Goal: Check status: Check status

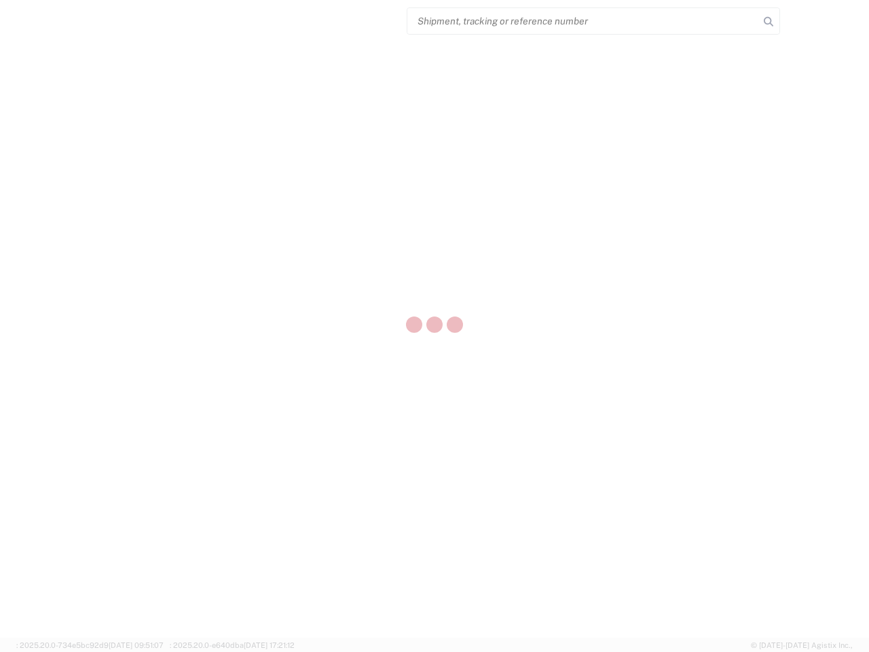
select select "US"
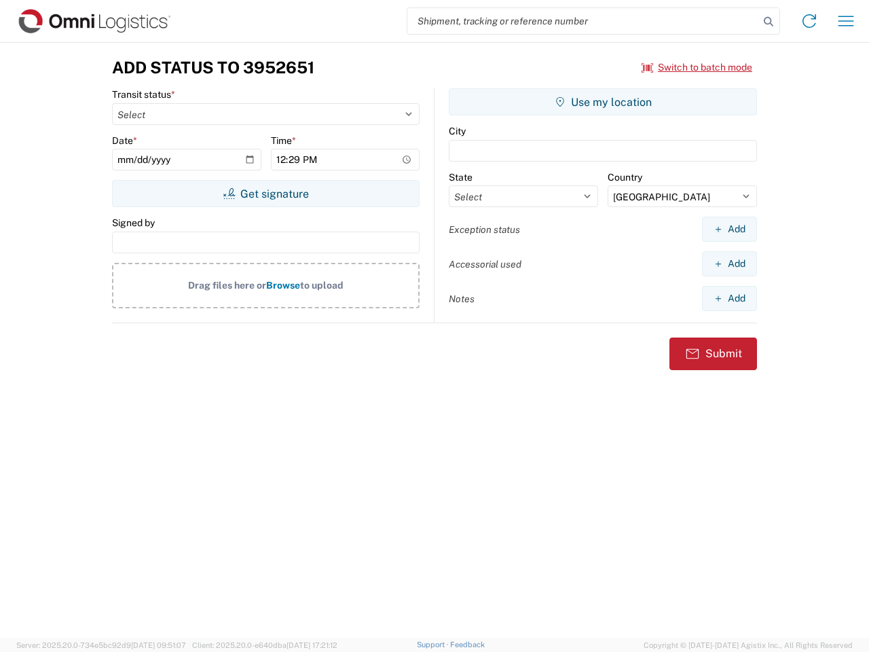
click at [583, 21] on input "search" at bounding box center [583, 21] width 352 height 26
click at [769, 22] on icon at bounding box center [768, 21] width 19 height 19
click at [809, 21] on icon at bounding box center [810, 21] width 22 height 22
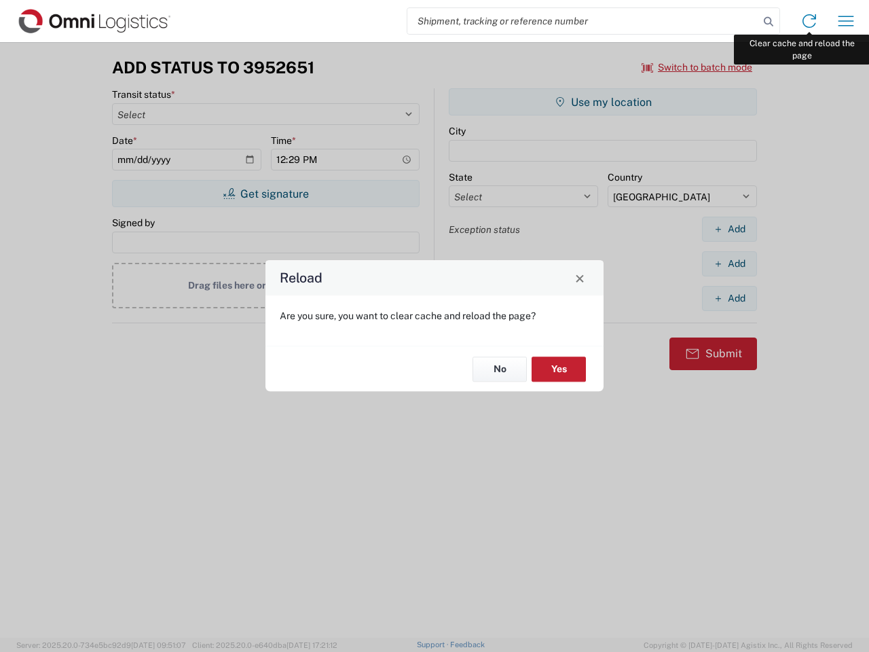
click at [846, 21] on div "Reload Are you sure, you want to clear cache and reload the page? No Yes" at bounding box center [434, 326] width 869 height 652
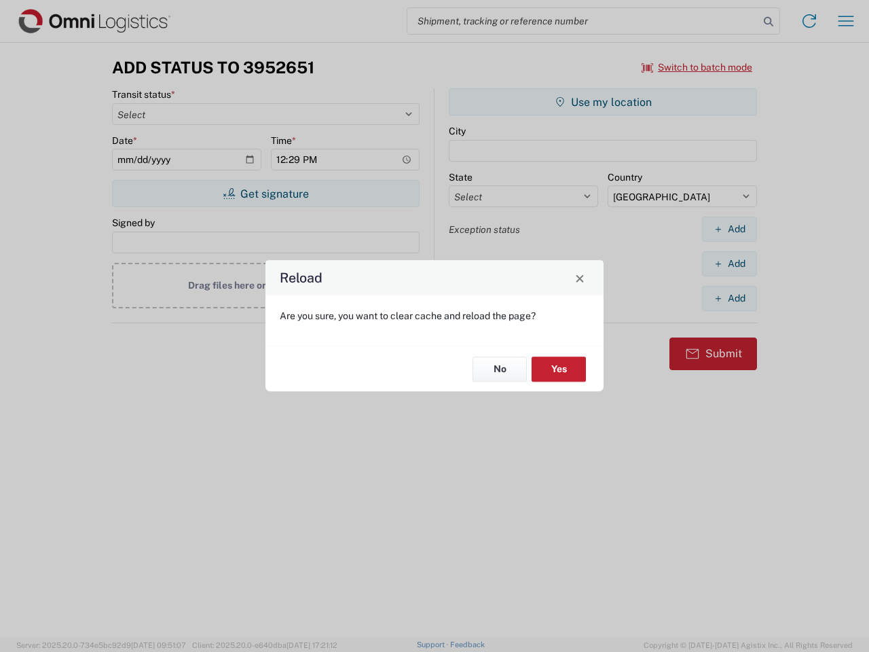
click at [697, 67] on div "Reload Are you sure, you want to clear cache and reload the page? No Yes" at bounding box center [434, 326] width 869 height 652
click at [265, 194] on div "Reload Are you sure, you want to clear cache and reload the page? No Yes" at bounding box center [434, 326] width 869 height 652
click at [603, 102] on div "Reload Are you sure, you want to clear cache and reload the page? No Yes" at bounding box center [434, 326] width 869 height 652
click at [729, 229] on div "Reload Are you sure, you want to clear cache and reload the page? No Yes" at bounding box center [434, 326] width 869 height 652
click at [729, 263] on div "Reload Are you sure, you want to clear cache and reload the page? No Yes" at bounding box center [434, 326] width 869 height 652
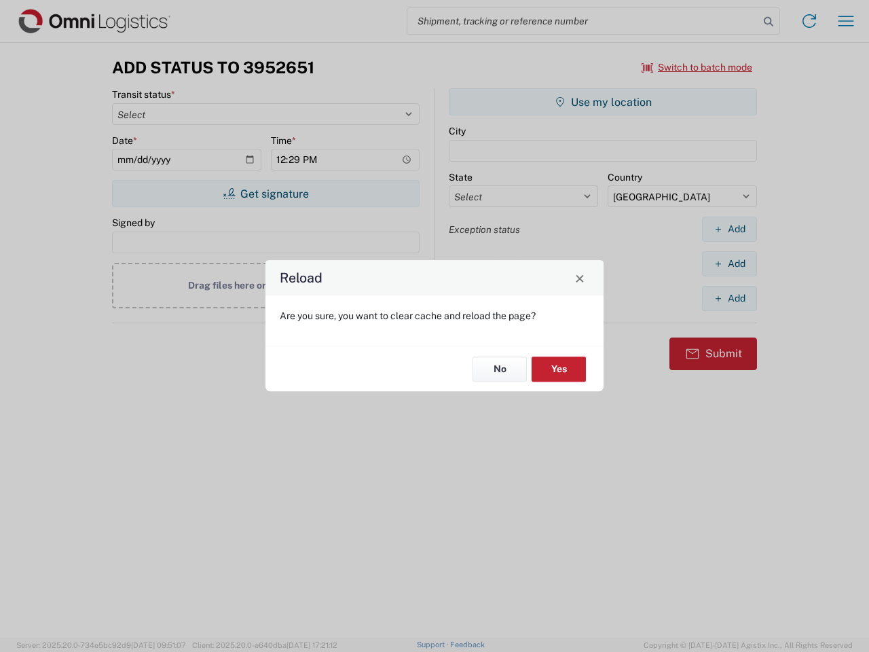
click at [729, 298] on div "Reload Are you sure, you want to clear cache and reload the page? No Yes" at bounding box center [434, 326] width 869 height 652
